Goal: Information Seeking & Learning: Learn about a topic

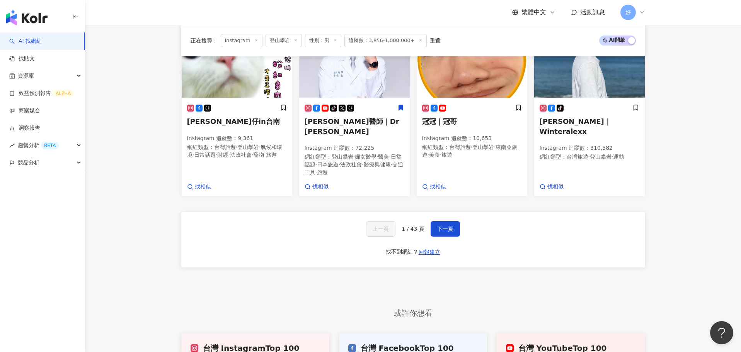
scroll to position [589, 0]
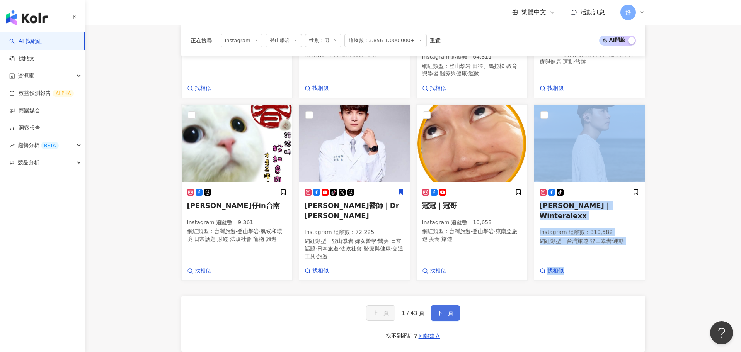
click at [439, 310] on span "下一頁" at bounding box center [445, 313] width 16 height 6
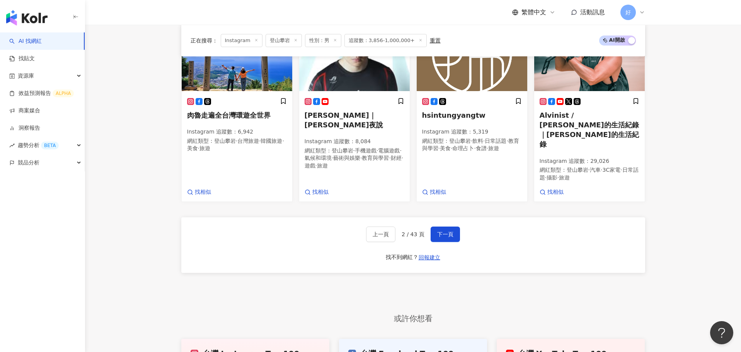
scroll to position [672, 0]
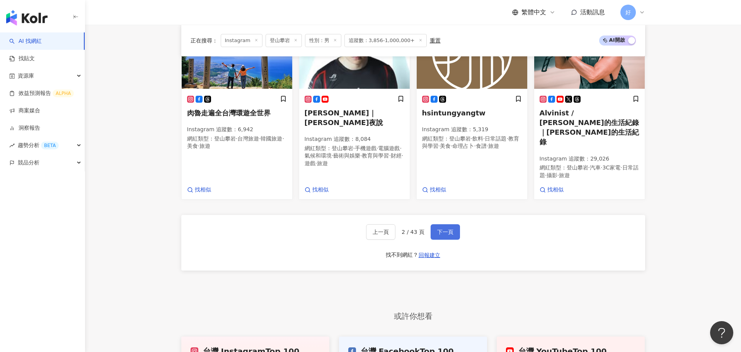
click at [447, 229] on span "下一頁" at bounding box center [445, 232] width 16 height 6
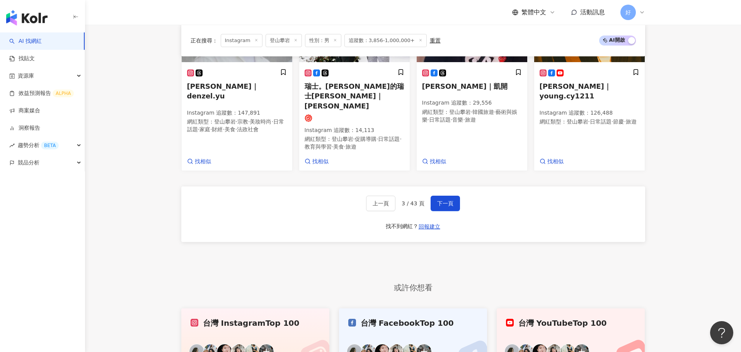
scroll to position [722, 0]
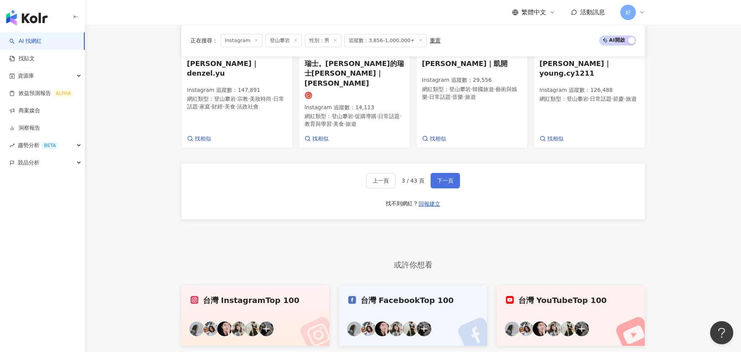
click at [445, 178] on span "下一頁" at bounding box center [445, 181] width 16 height 6
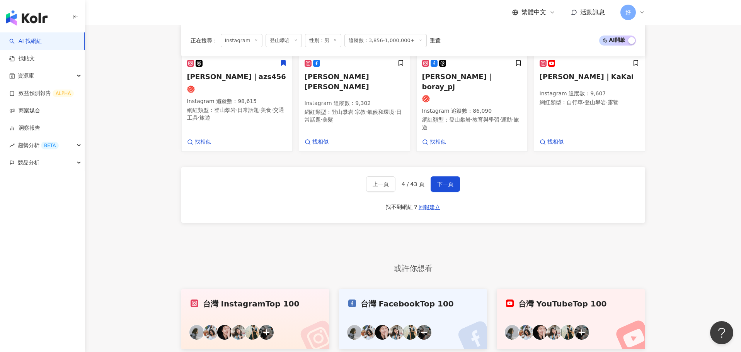
scroll to position [726, 0]
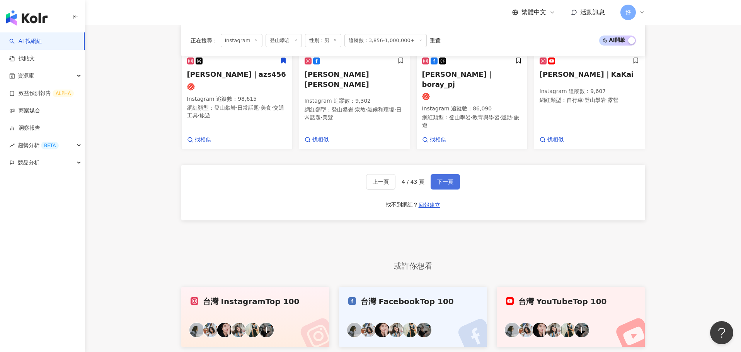
click at [445, 174] on button "下一頁" at bounding box center [445, 181] width 29 height 15
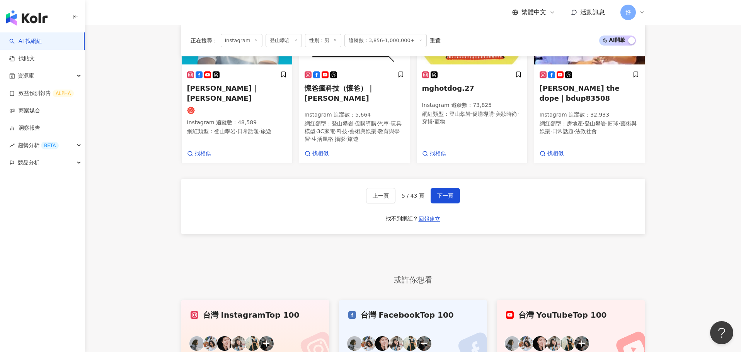
scroll to position [707, 0]
click at [441, 192] on span "下一頁" at bounding box center [445, 195] width 16 height 6
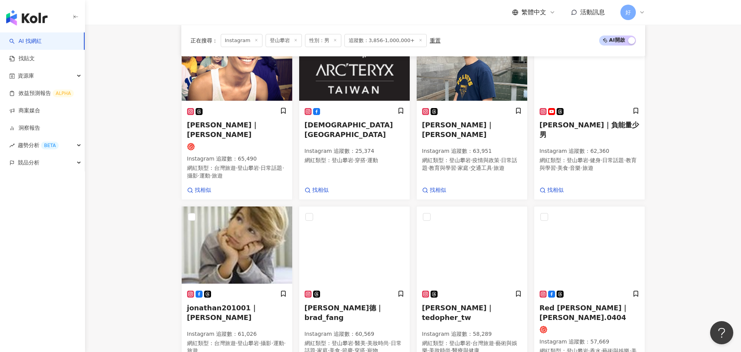
scroll to position [774, 0]
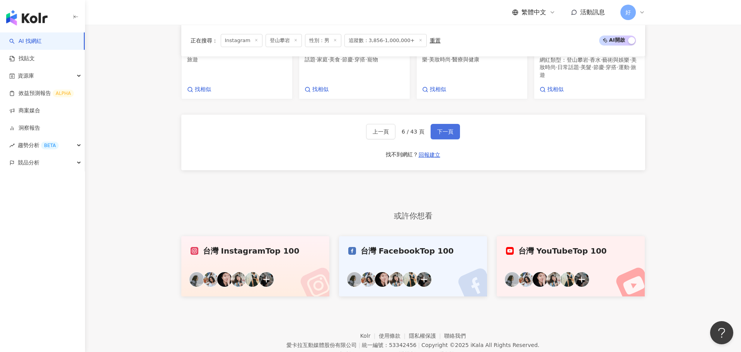
click at [446, 129] on span "下一頁" at bounding box center [445, 132] width 16 height 6
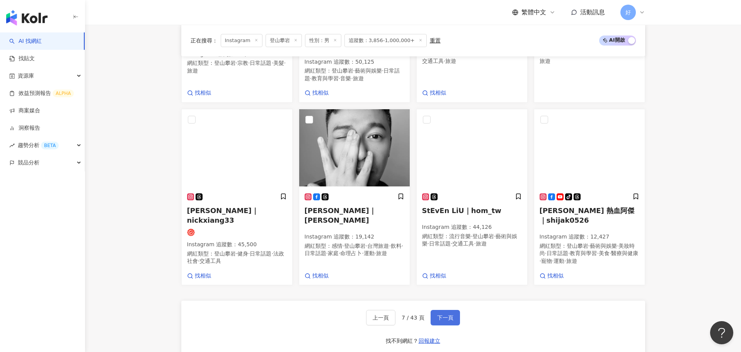
scroll to position [587, 0]
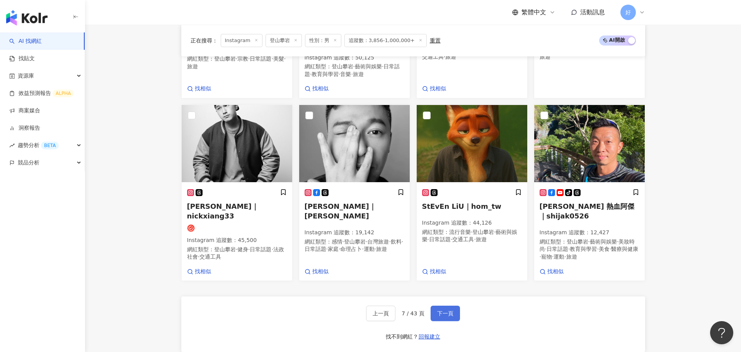
click at [441, 306] on button "下一頁" at bounding box center [445, 313] width 29 height 15
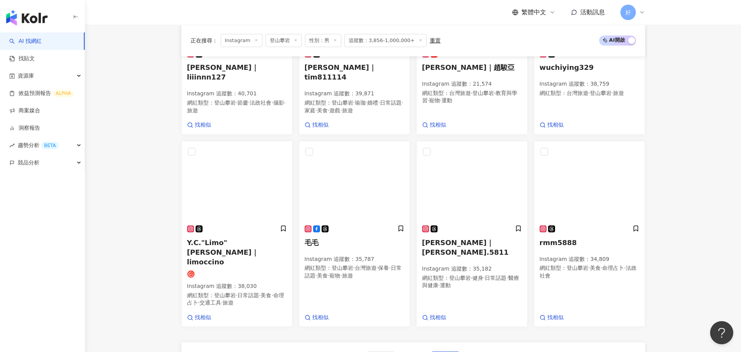
scroll to position [633, 0]
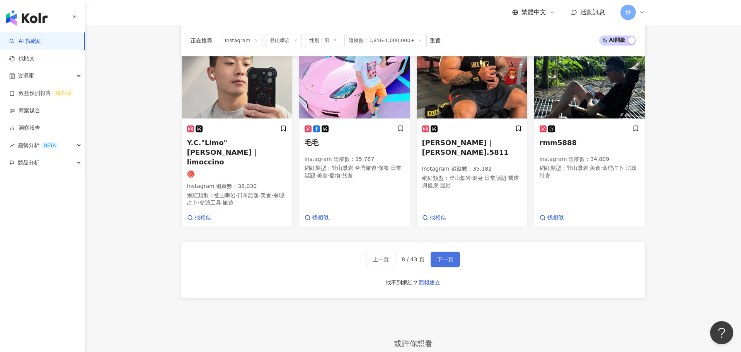
click at [442, 257] on span "下一頁" at bounding box center [445, 260] width 16 height 6
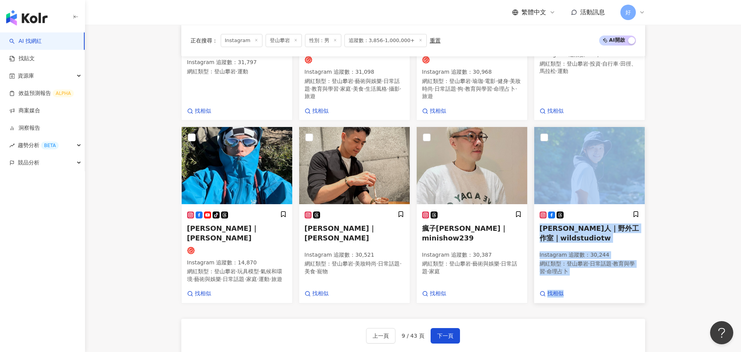
scroll to position [584, 0]
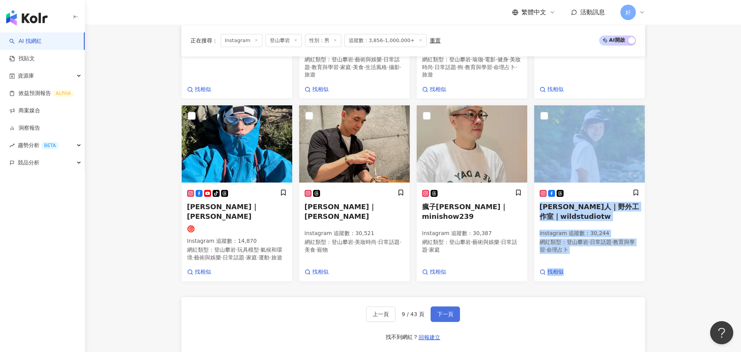
click at [449, 307] on button "下一頁" at bounding box center [445, 314] width 29 height 15
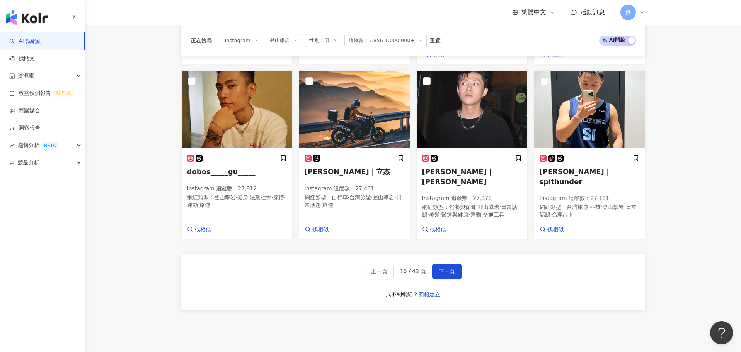
scroll to position [647, 0]
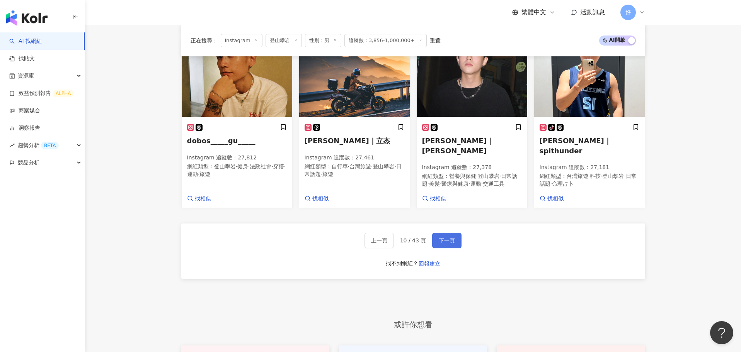
click at [455, 233] on button "下一頁" at bounding box center [446, 240] width 29 height 15
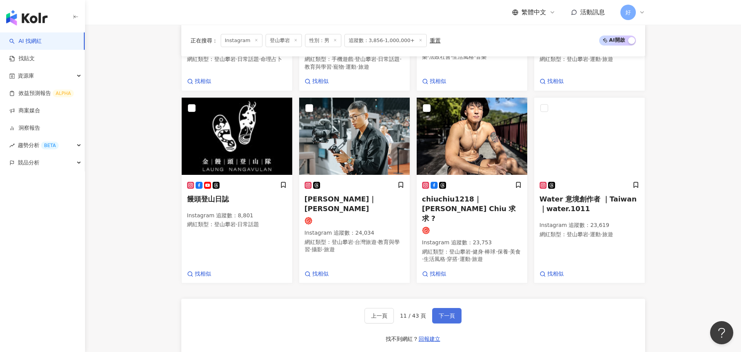
scroll to position [634, 0]
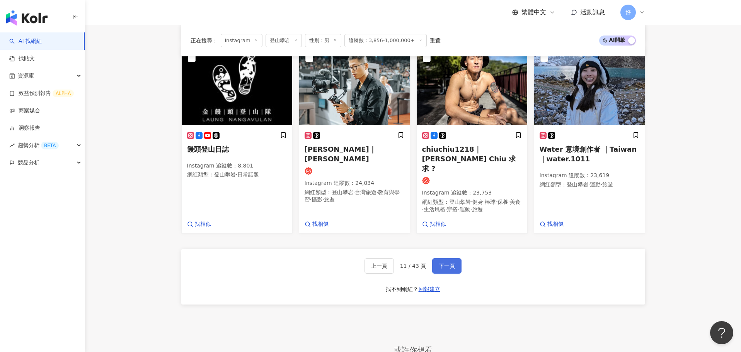
click at [439, 263] on span "下一頁" at bounding box center [447, 266] width 16 height 6
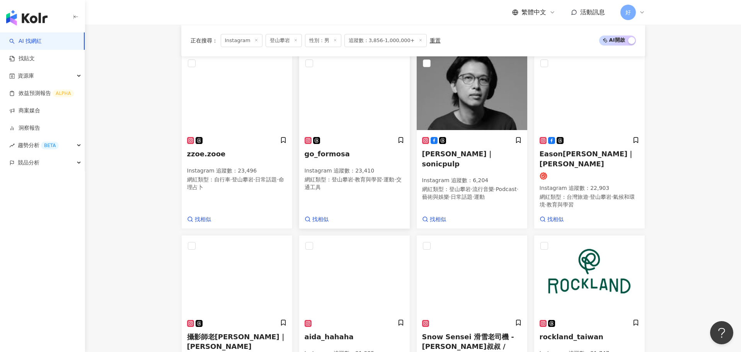
scroll to position [276, 0]
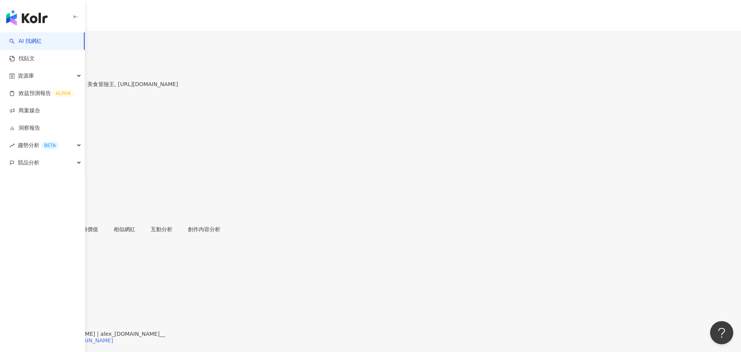
click at [113, 338] on div "https://www.instagram.com/alex_a.ni__/" at bounding box center [61, 341] width 106 height 6
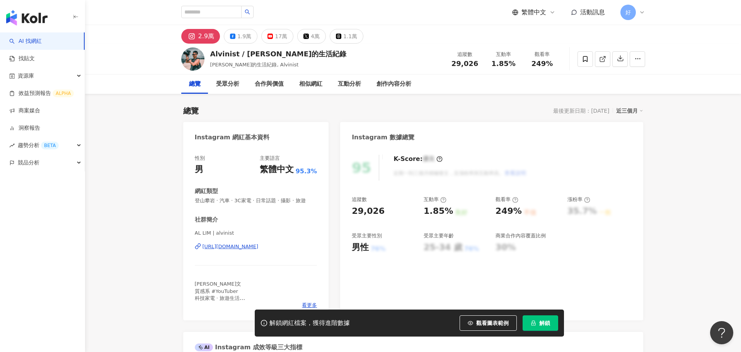
click at [254, 245] on div "https://www.instagram.com/alvinist/" at bounding box center [231, 246] width 56 height 7
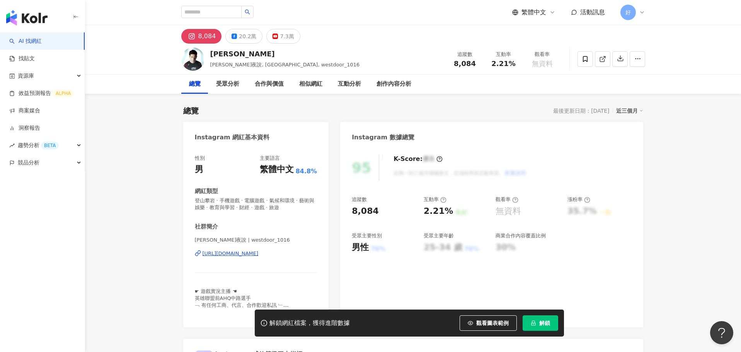
click at [259, 256] on div "https://www.instagram.com/westdoor_1016/" at bounding box center [231, 253] width 56 height 7
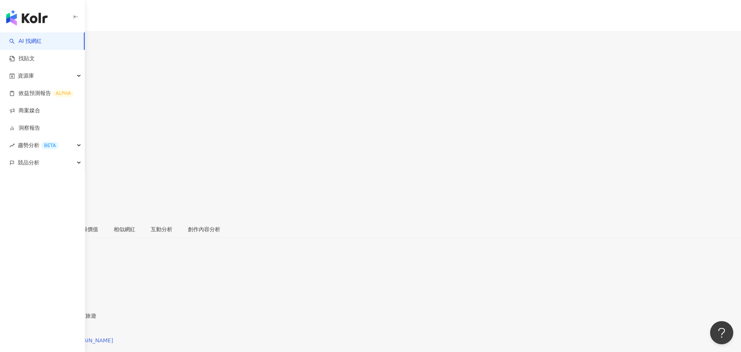
click at [113, 338] on div "https://www.instagram.com/jun.nyes/" at bounding box center [61, 341] width 106 height 6
click at [113, 338] on div "https://www.instagram.com/shih.shin32/" at bounding box center [61, 341] width 106 height 6
